Goal: Information Seeking & Learning: Learn about a topic

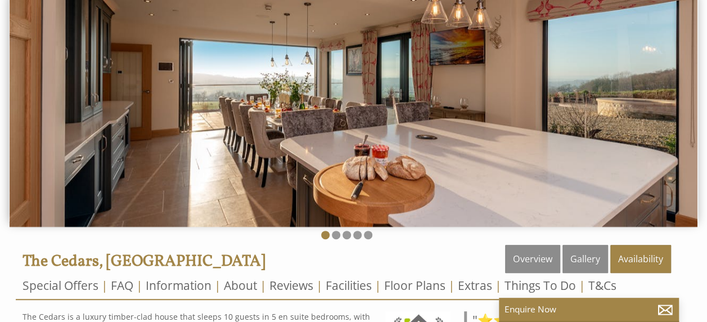
scroll to position [112, 0]
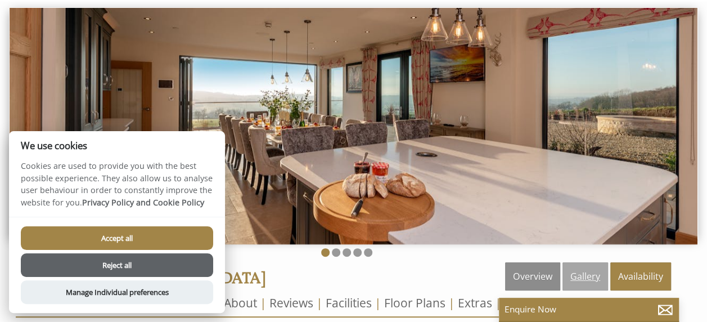
click at [598, 272] on link "Gallery" at bounding box center [585, 276] width 46 height 28
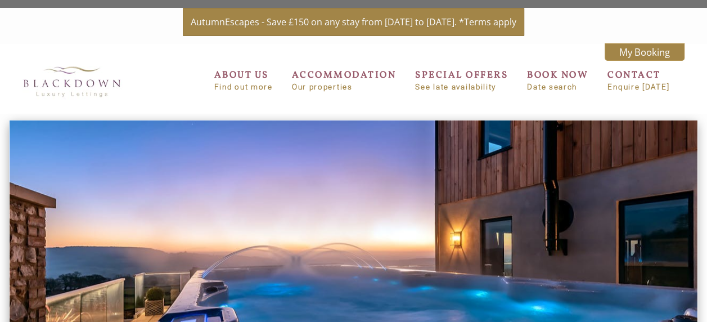
scroll to position [112, 0]
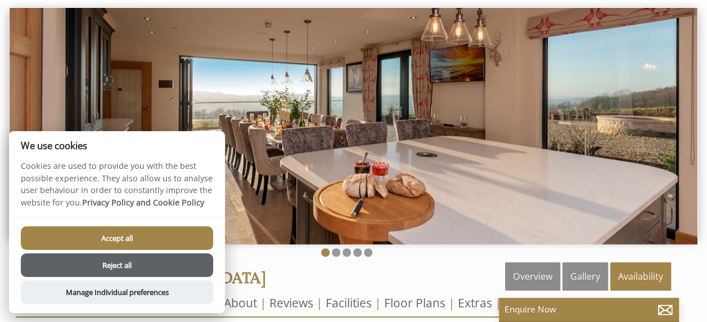
click at [150, 236] on button "Accept all" at bounding box center [117, 238] width 192 height 24
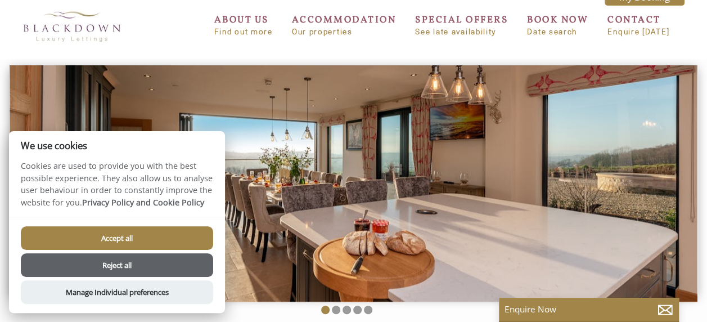
scroll to position [0, 0]
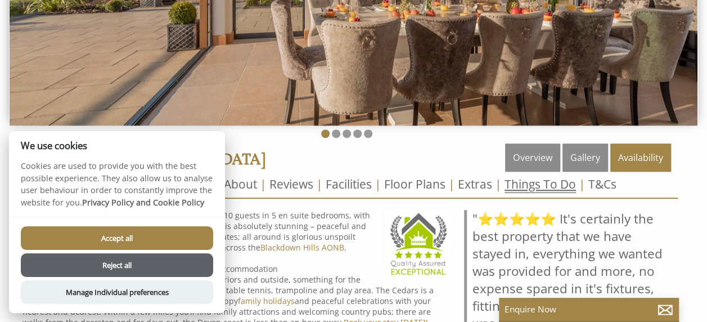
scroll to position [169, 0]
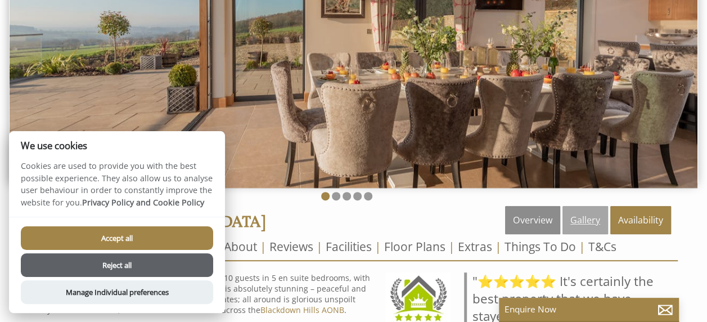
click at [579, 218] on link "Gallery" at bounding box center [585, 220] width 46 height 28
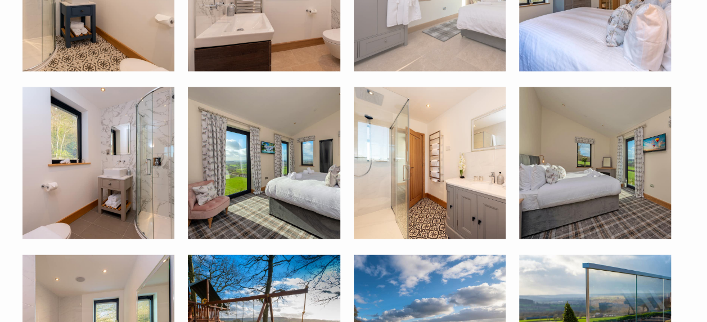
scroll to position [1294, 0]
